Goal: Transaction & Acquisition: Purchase product/service

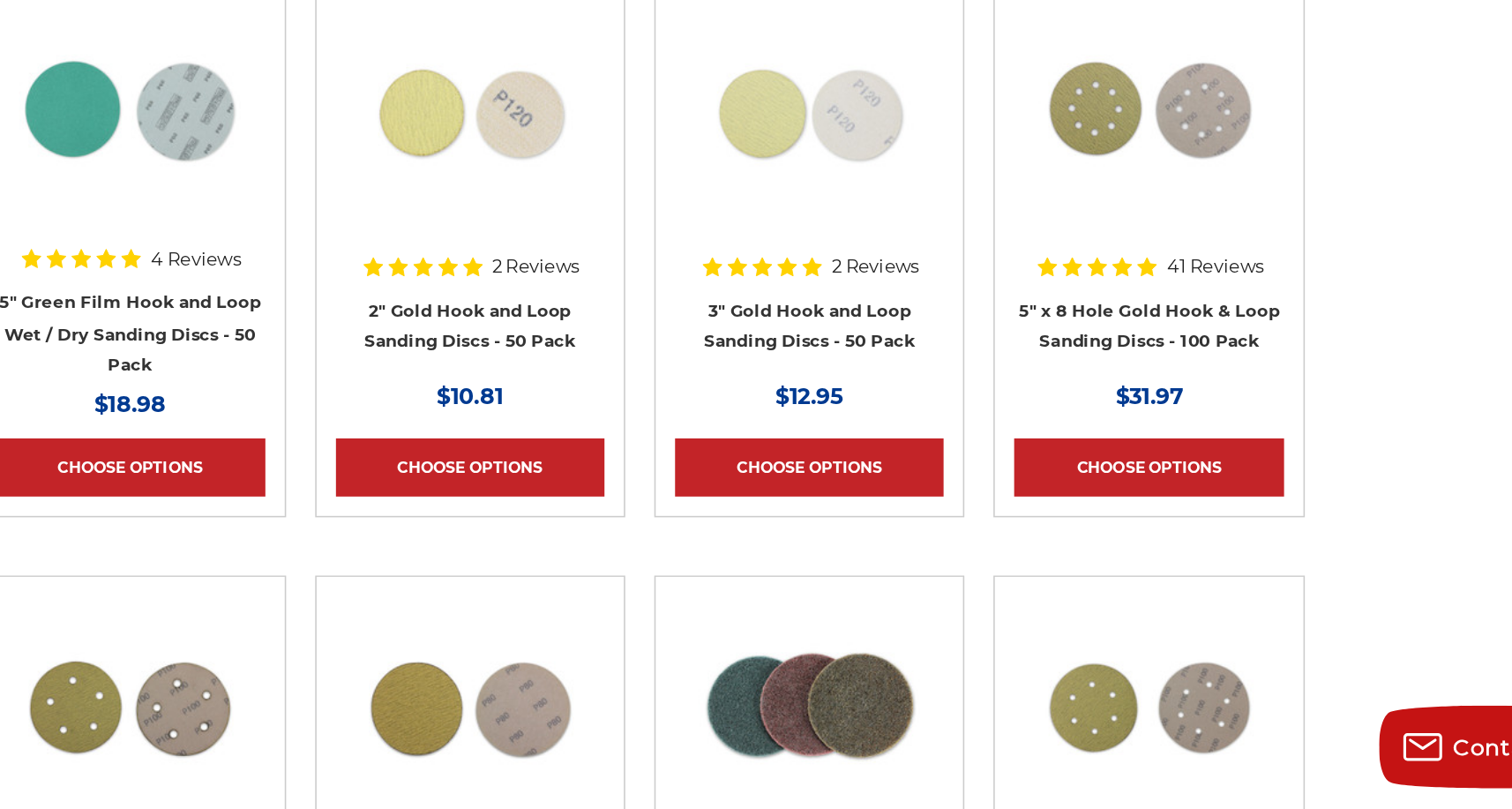
scroll to position [517, 0]
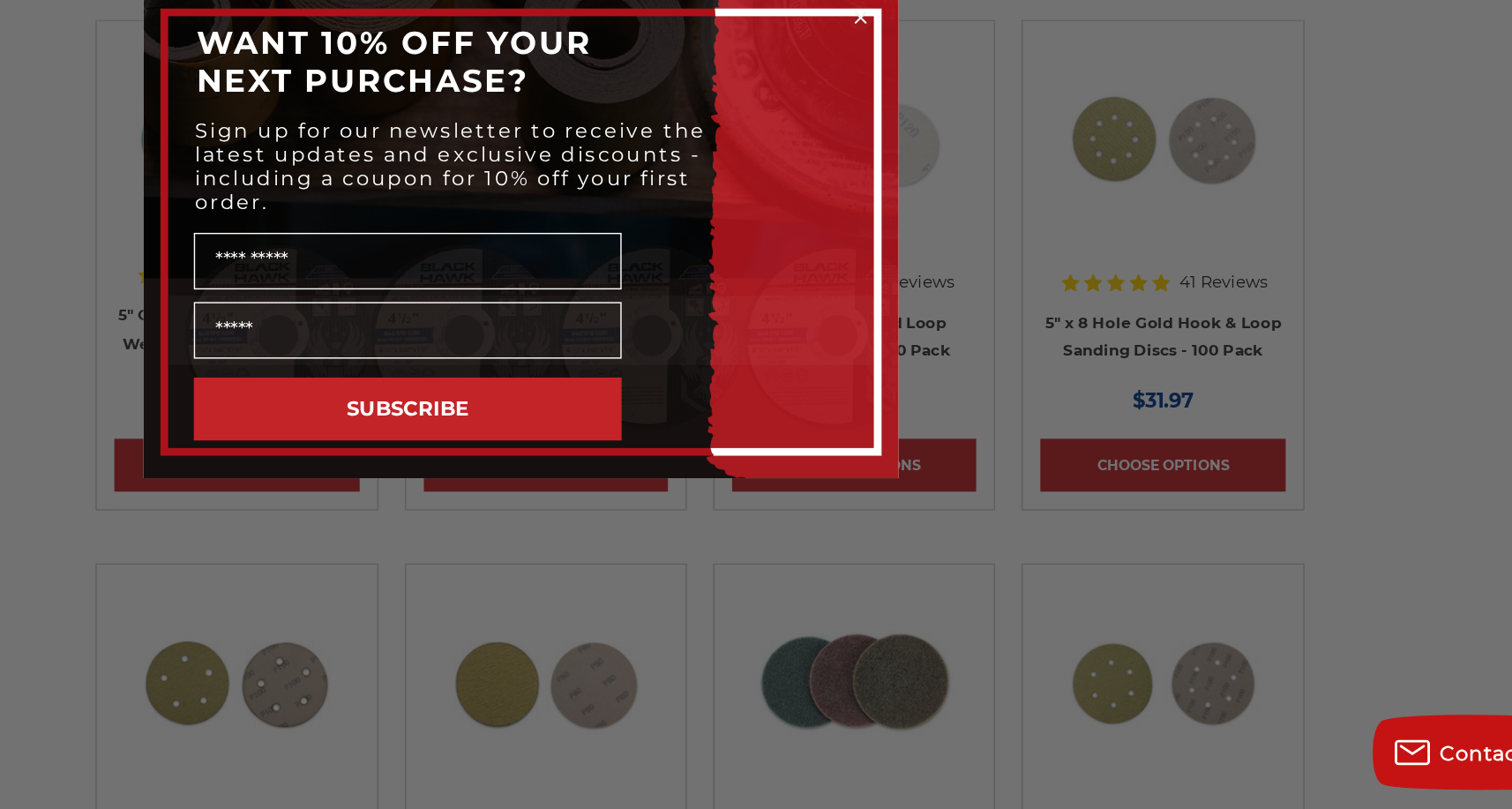
click at [995, 250] on icon "Close dialog" at bounding box center [994, 254] width 7 height 7
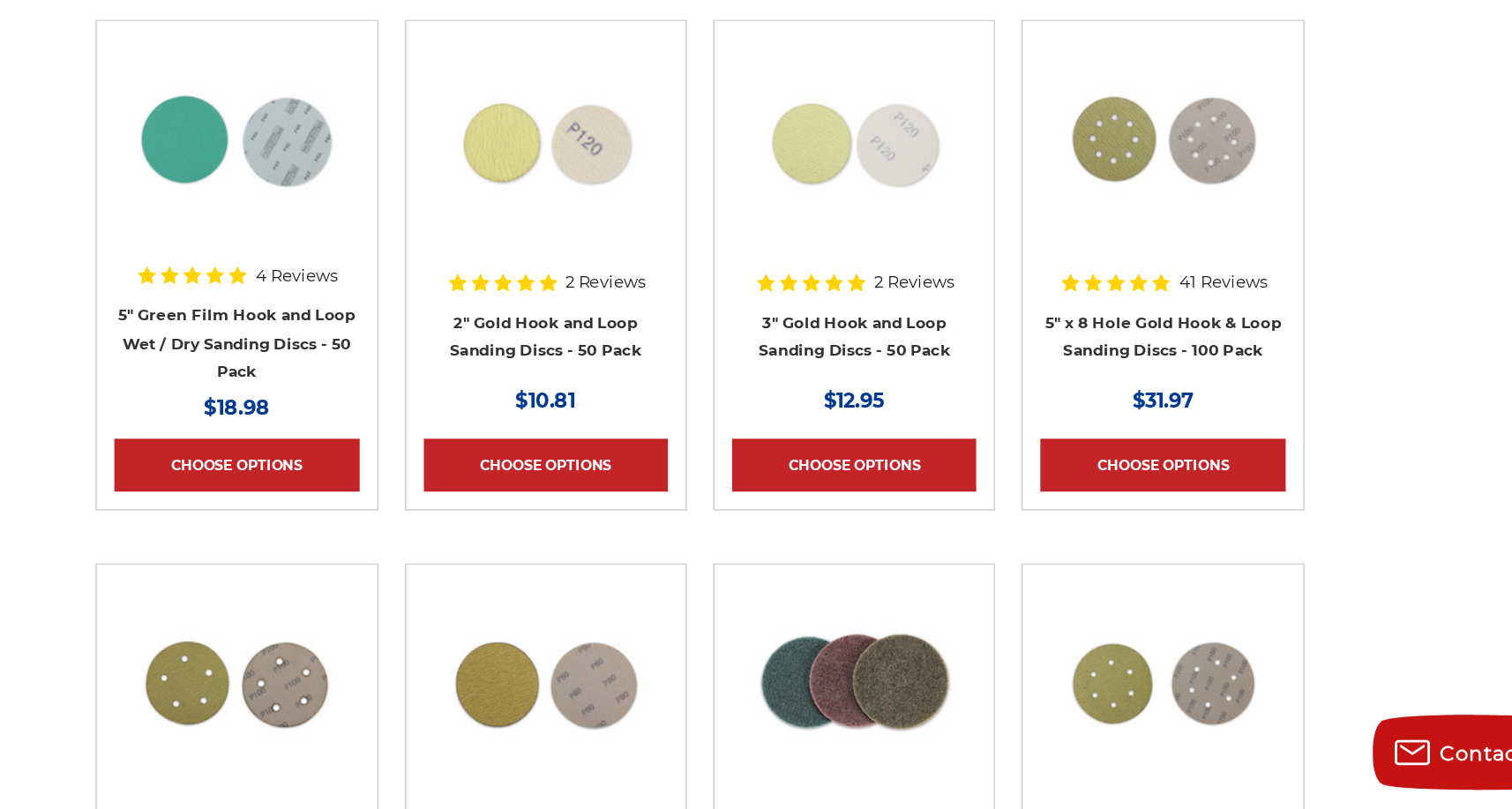
click at [1209, 368] on img at bounding box center [1207, 339] width 141 height 141
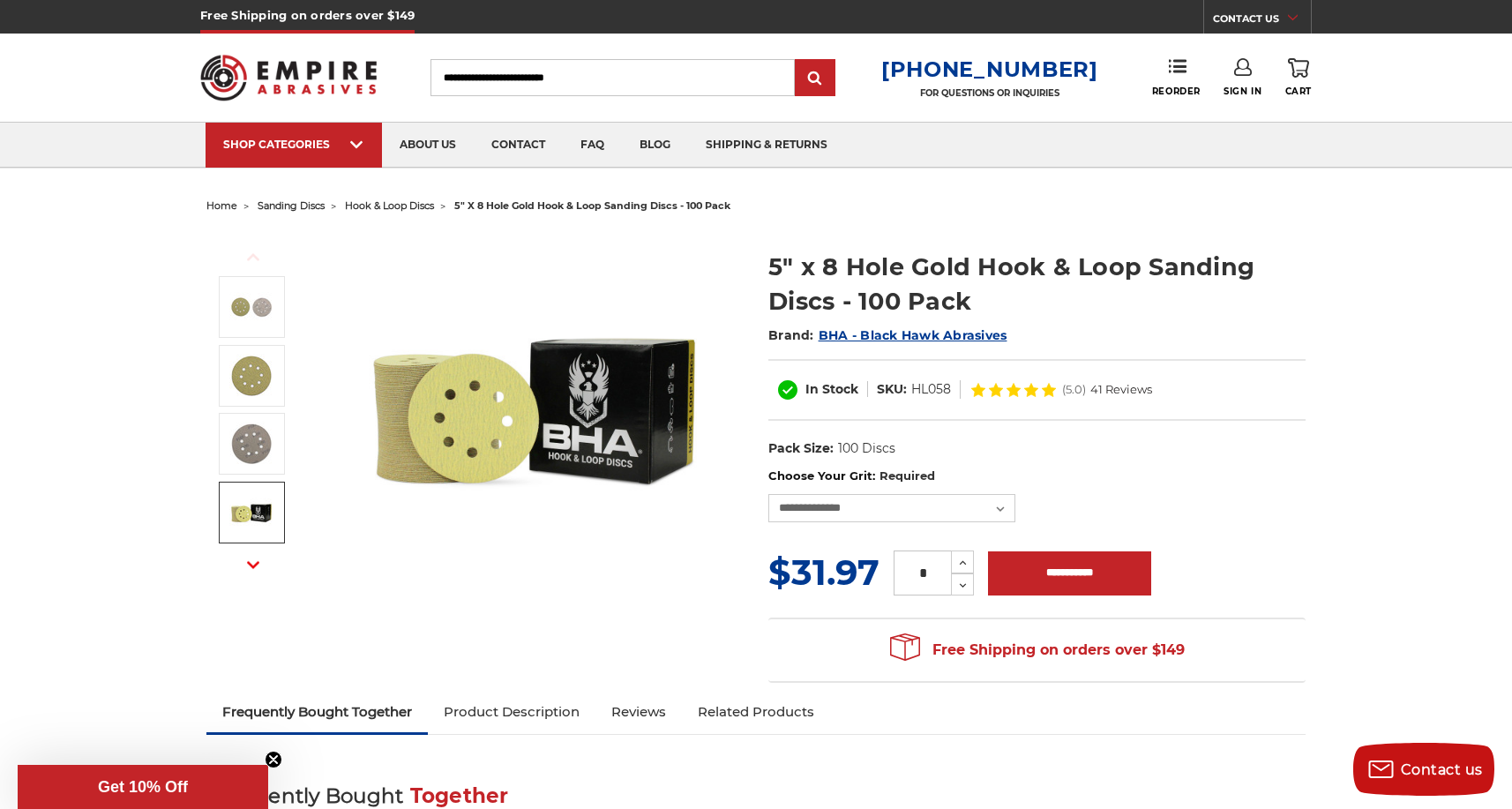
click at [256, 532] on img at bounding box center [252, 513] width 45 height 45
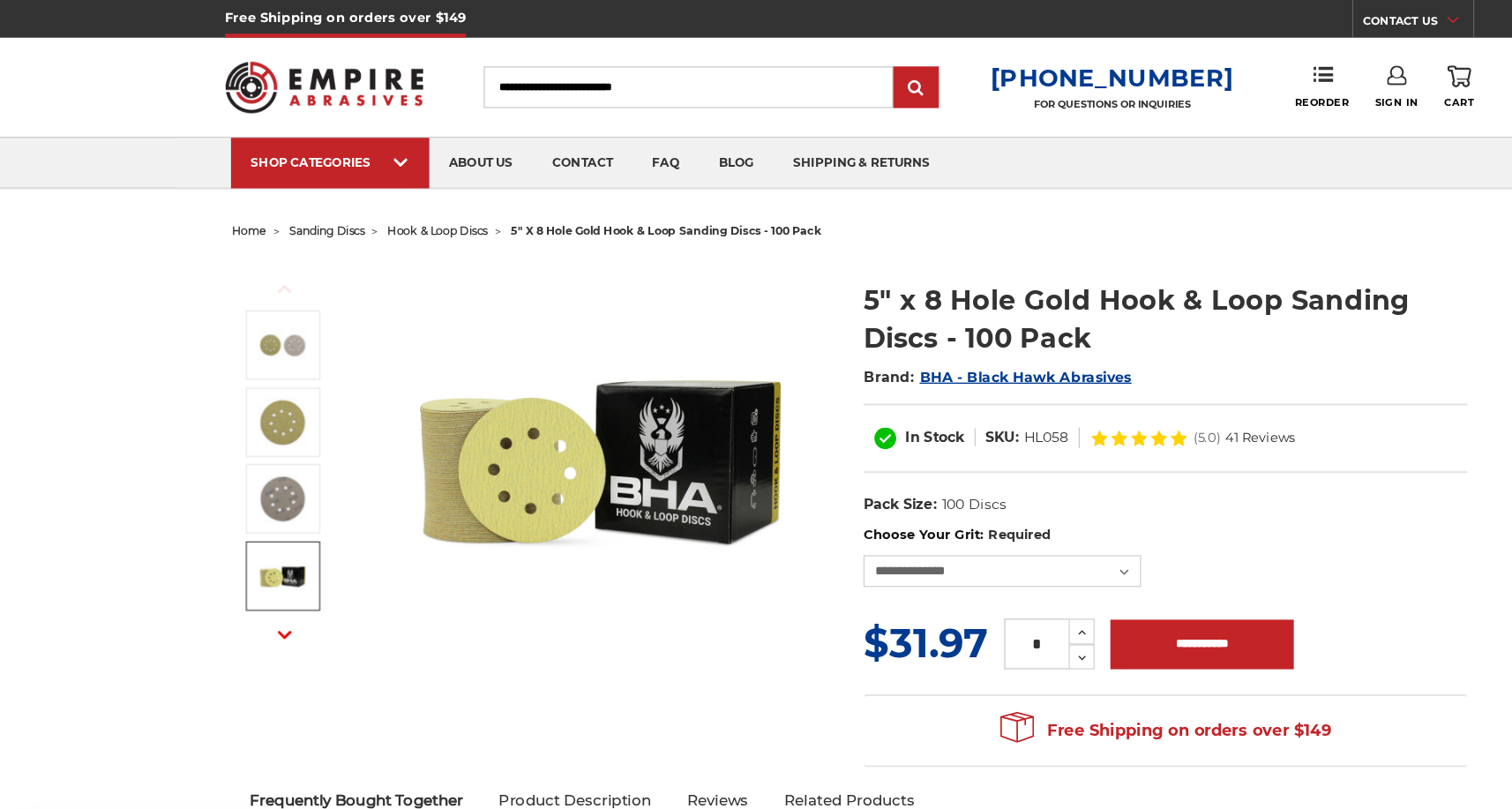
click at [497, 388] on img at bounding box center [534, 408] width 353 height 353
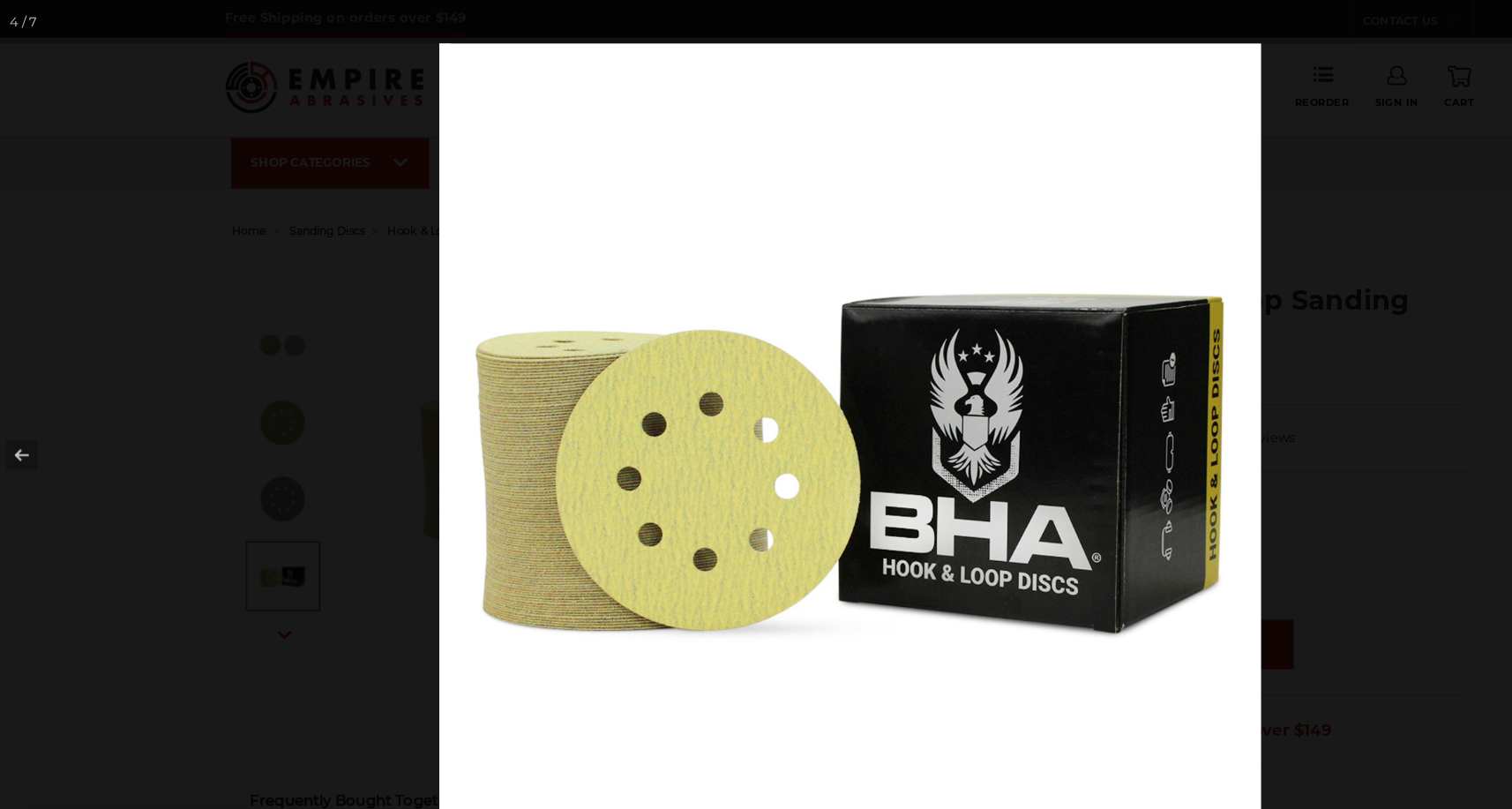
click at [497, 390] on img at bounding box center [756, 404] width 731 height 731
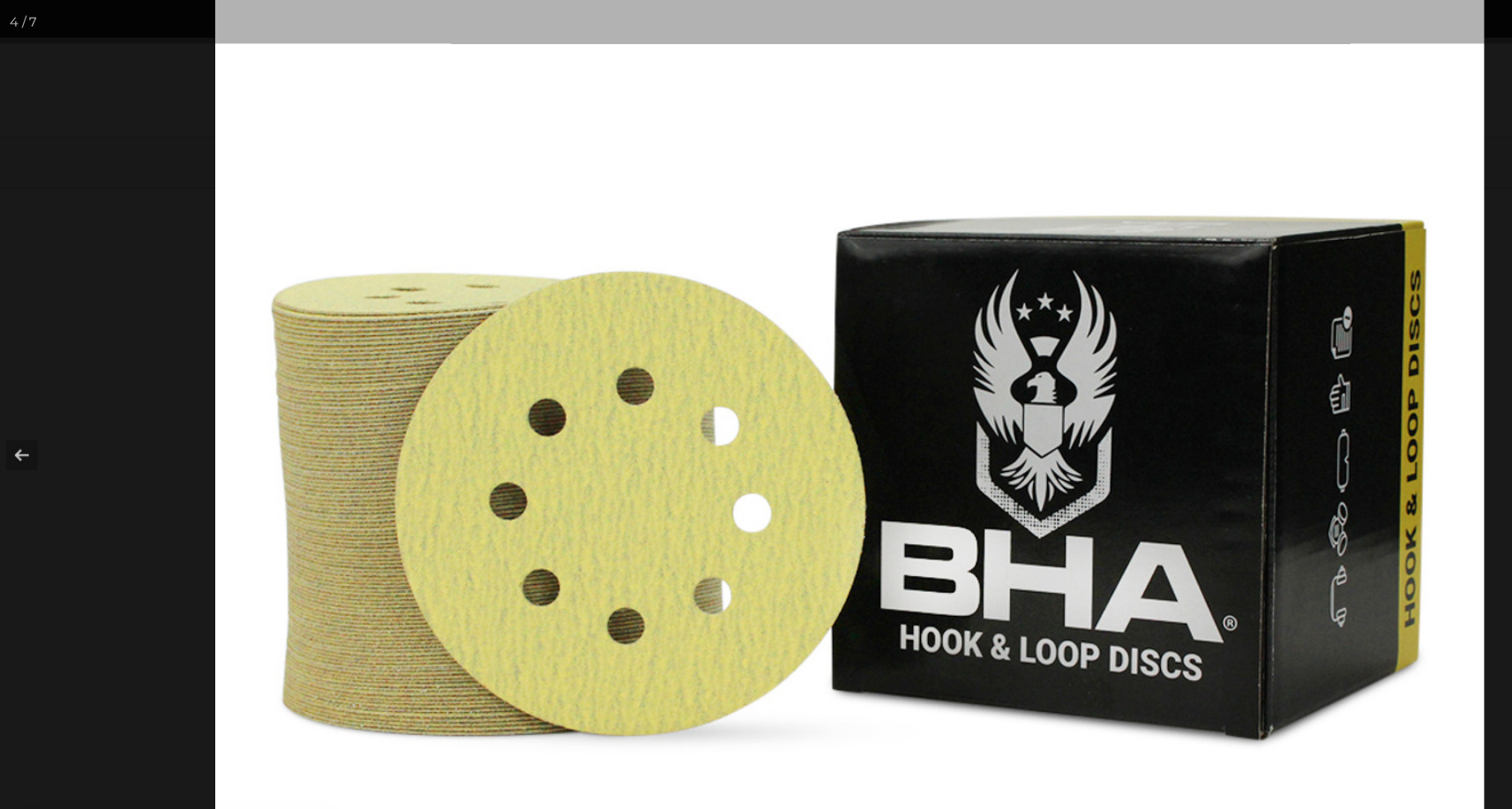
click at [113, 338] on div at bounding box center [756, 404] width 1512 height 809
